Goal: Answer question/provide support

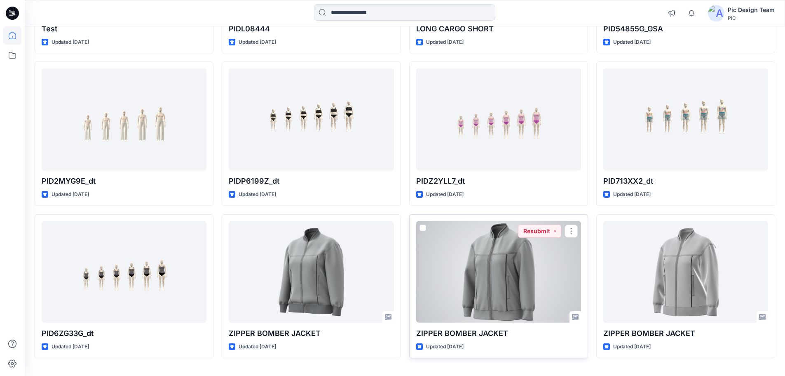
scroll to position [685, 0]
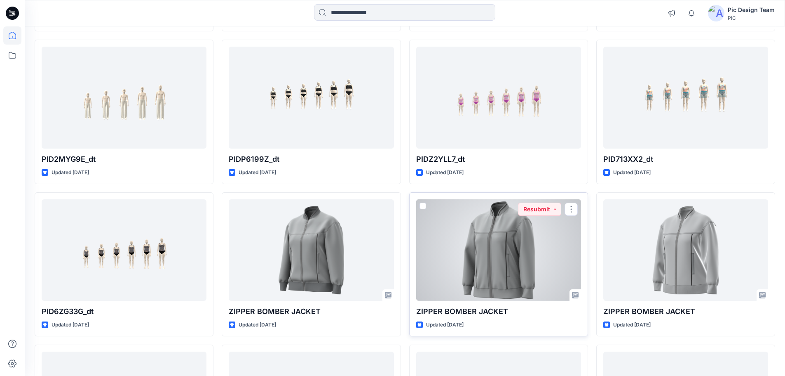
click at [491, 237] on div at bounding box center [498, 250] width 165 height 102
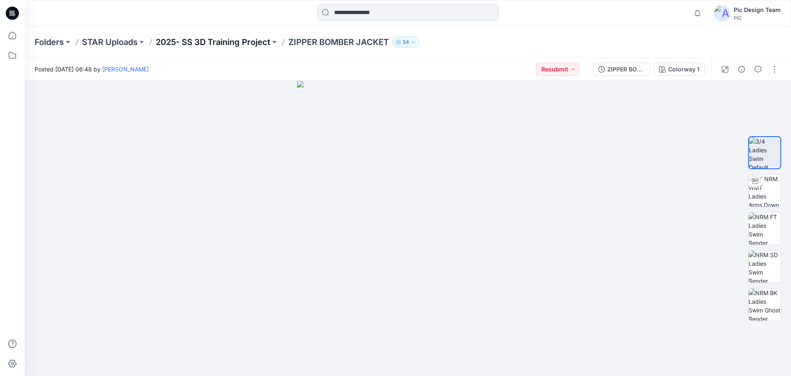
click at [243, 40] on p "2025- SS 3D Training Project" at bounding box center [213, 42] width 115 height 12
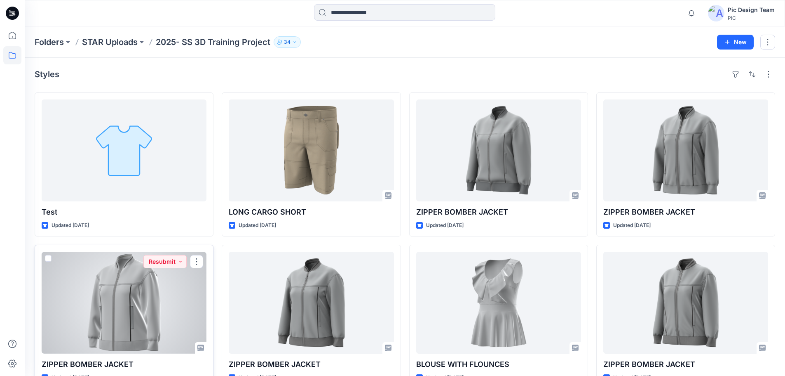
click at [145, 300] on div at bounding box center [124, 302] width 165 height 102
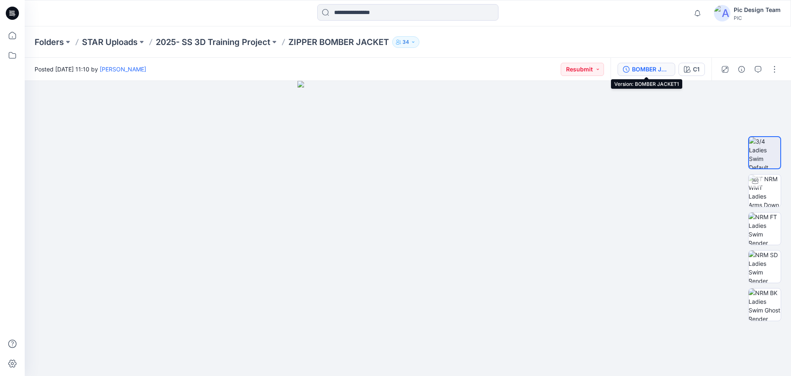
click at [643, 67] on div "BOMBER JACKET1" at bounding box center [651, 69] width 38 height 9
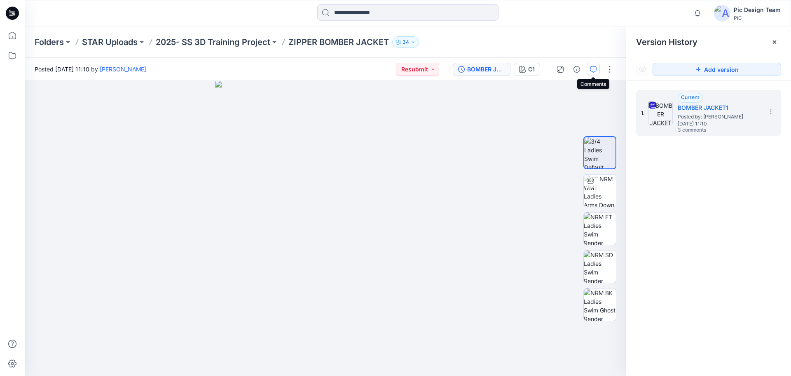
click at [597, 66] on button "button" at bounding box center [593, 69] width 13 height 13
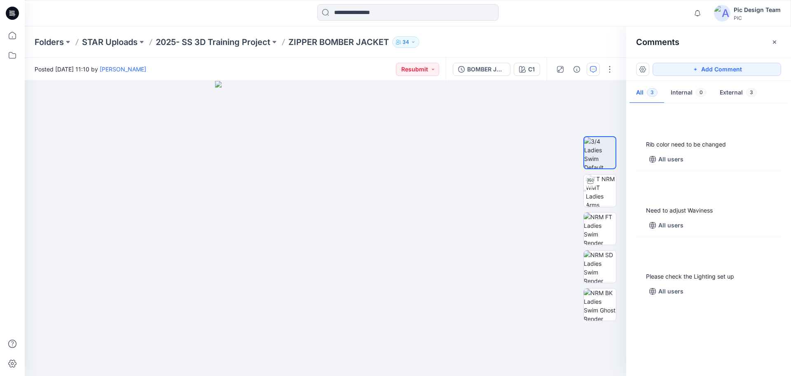
click at [595, 68] on icon "button" at bounding box center [593, 69] width 7 height 7
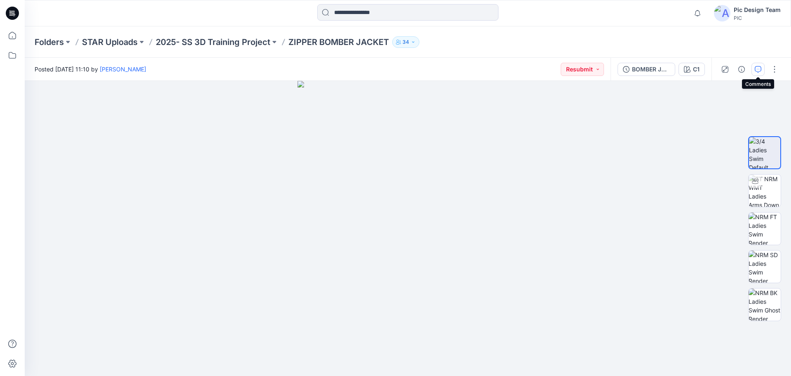
click at [758, 70] on icon "button" at bounding box center [758, 69] width 7 height 7
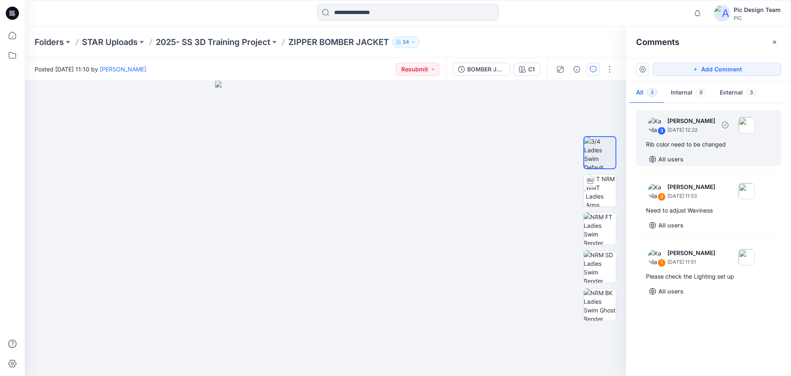
click at [755, 130] on img at bounding box center [747, 125] width 16 height 16
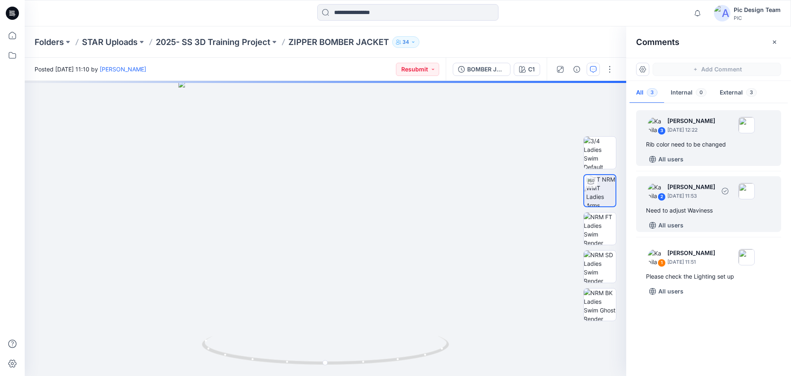
click at [685, 206] on div "Need to adjust Waviness" at bounding box center [708, 210] width 125 height 10
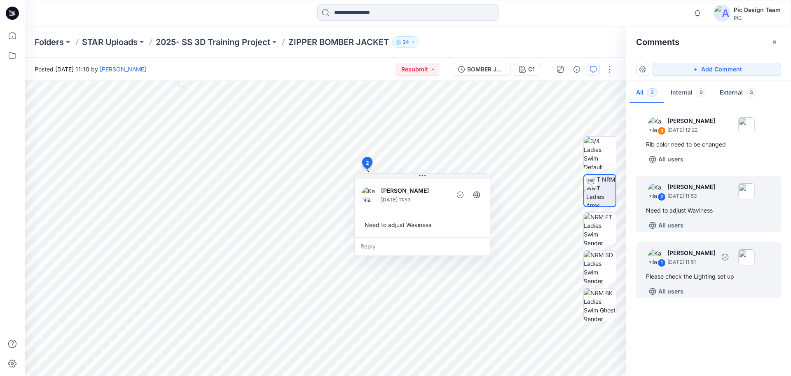
click at [694, 271] on div "Please check the Lighting set up" at bounding box center [708, 276] width 125 height 10
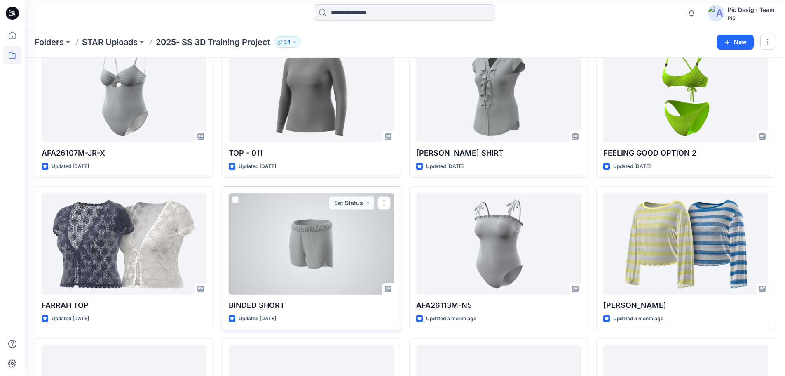
scroll to position [1123, 0]
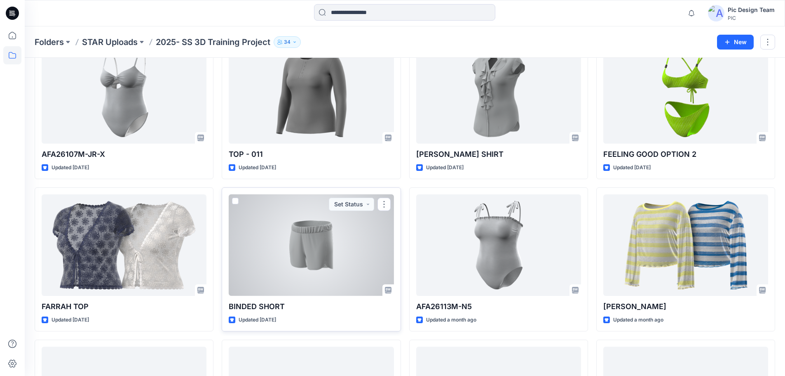
click at [308, 223] on div at bounding box center [311, 245] width 165 height 102
